Goal: Share content: Share content

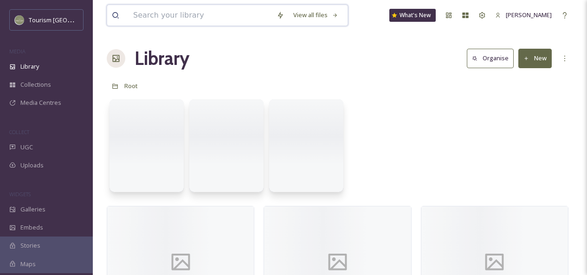
click at [149, 17] on input at bounding box center [199, 15] width 143 height 20
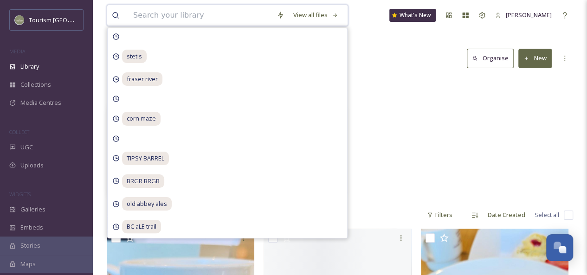
paste input "stetis"
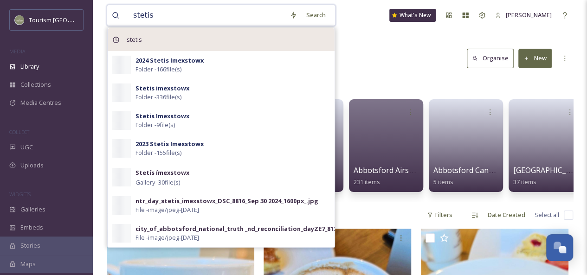
type input "stetis"
click at [210, 44] on div "stetis" at bounding box center [221, 39] width 227 height 23
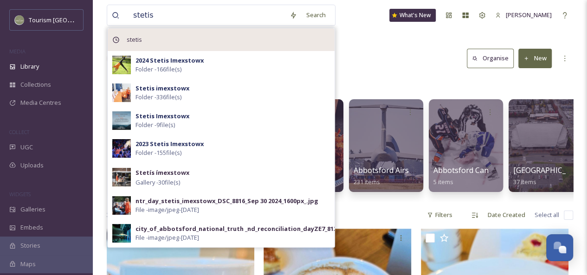
click at [210, 44] on div "stetis" at bounding box center [221, 39] width 227 height 23
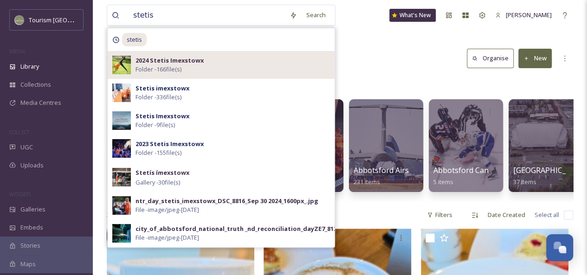
click at [181, 64] on strong "2024 Stetis Imexstowx" at bounding box center [169, 60] width 68 height 8
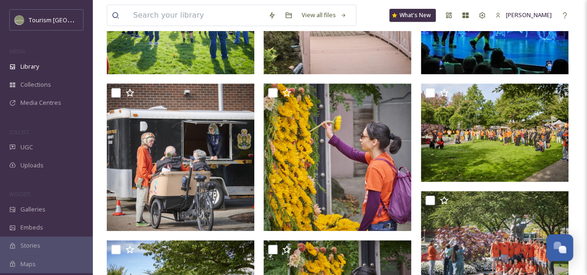
scroll to position [199, 0]
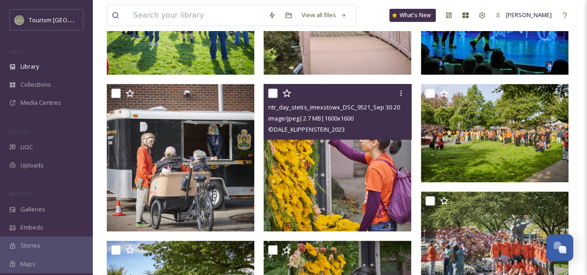
click at [335, 168] on img at bounding box center [337, 158] width 148 height 148
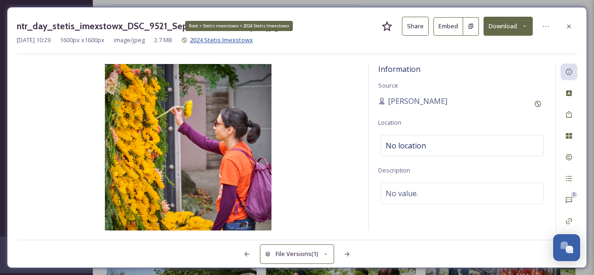
click at [217, 39] on span "2024 Stetis Imexstowx" at bounding box center [221, 40] width 63 height 8
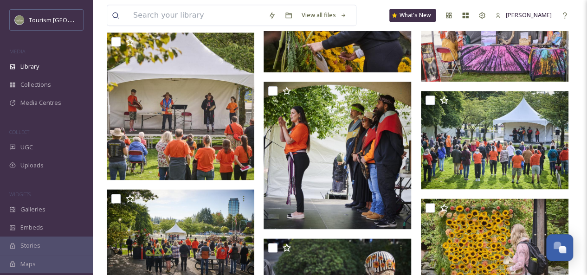
scroll to position [519, 0]
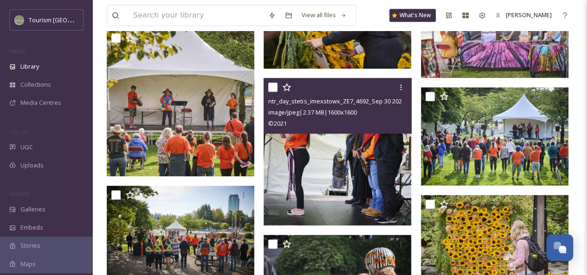
click at [341, 170] on img at bounding box center [337, 152] width 148 height 148
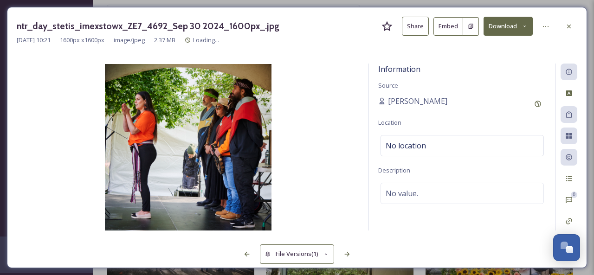
click at [418, 27] on button "Share" at bounding box center [415, 26] width 27 height 19
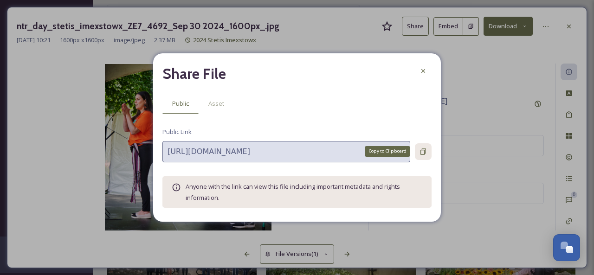
click at [423, 149] on icon at bounding box center [422, 151] width 7 height 7
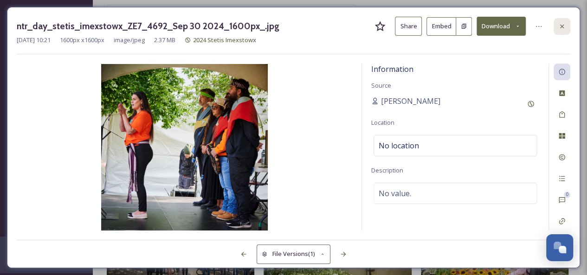
click at [560, 24] on icon at bounding box center [561, 26] width 7 height 7
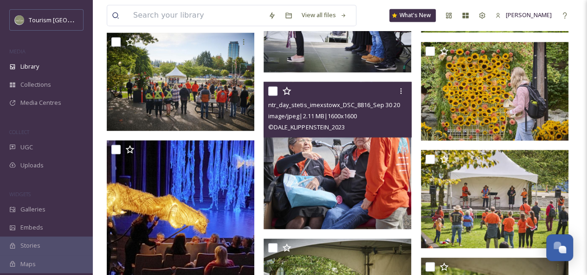
click at [331, 177] on img at bounding box center [337, 156] width 148 height 148
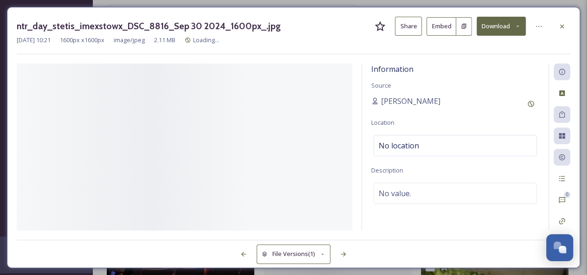
scroll to position [680, 0]
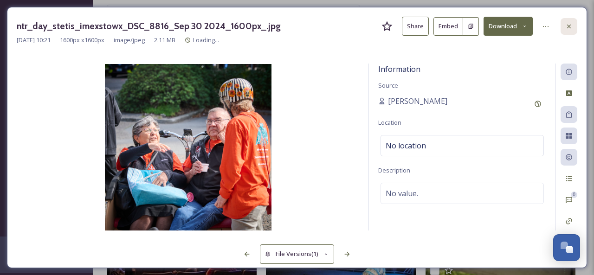
click at [569, 29] on icon at bounding box center [568, 26] width 7 height 7
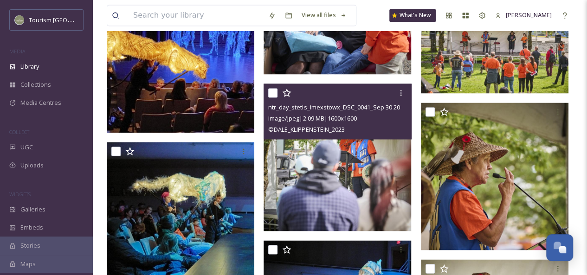
scroll to position [834, 0]
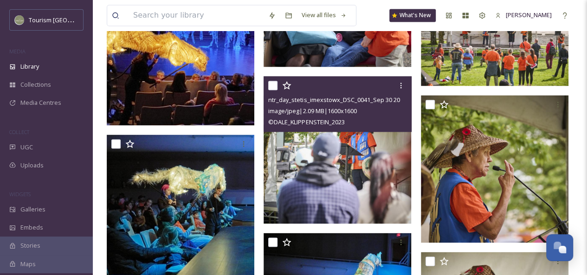
click at [362, 167] on img at bounding box center [337, 150] width 148 height 148
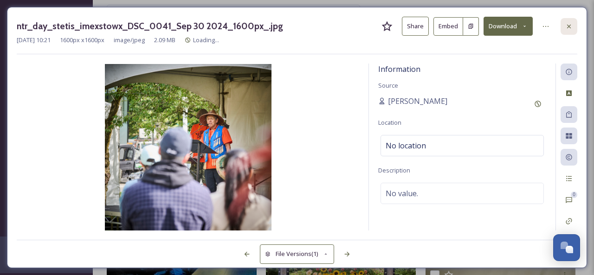
click at [568, 26] on icon at bounding box center [569, 26] width 4 height 4
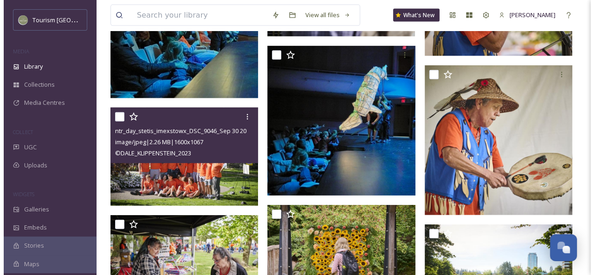
scroll to position [1031, 0]
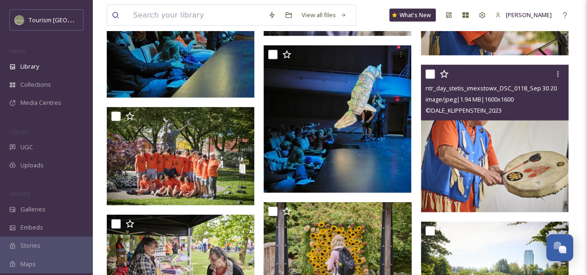
click at [443, 116] on div "ntr_day_stetis_imexstowx_DSC_0118_Sep 30 2024_1600px_.jpg image/jpeg | 1.94 MB …" at bounding box center [495, 93] width 148 height 56
drag, startPoint x: 488, startPoint y: 159, endPoint x: 552, endPoint y: 125, distance: 72.6
click at [552, 125] on img at bounding box center [495, 139] width 148 height 148
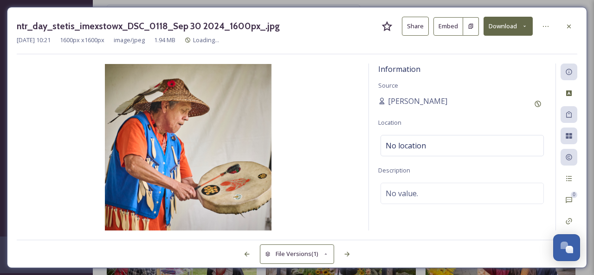
click at [416, 22] on button "Share" at bounding box center [415, 26] width 27 height 19
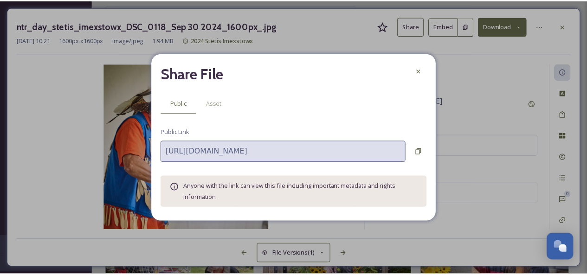
scroll to position [1033, 0]
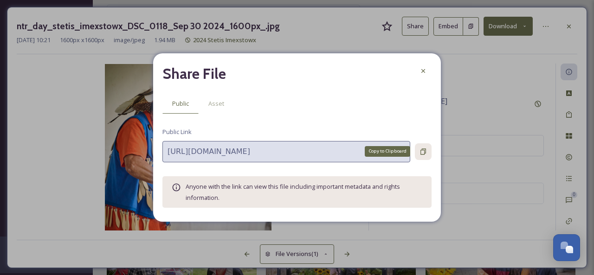
click at [422, 151] on icon at bounding box center [422, 151] width 7 height 7
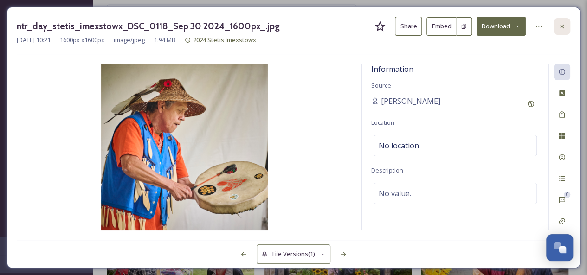
click at [559, 26] on icon at bounding box center [561, 26] width 7 height 7
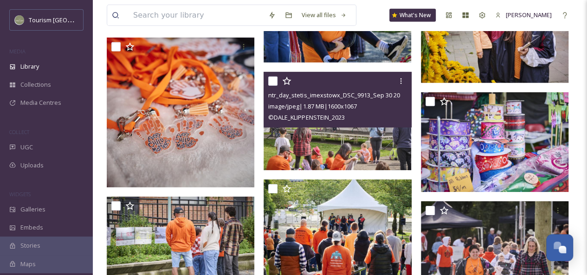
scroll to position [1431, 0]
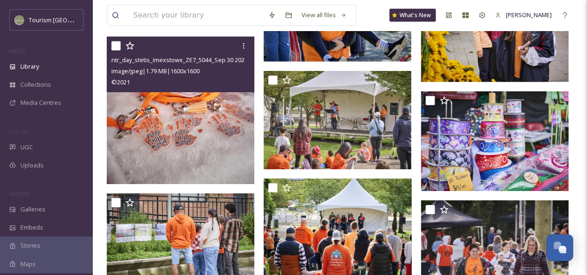
click at [221, 142] on img at bounding box center [181, 111] width 148 height 148
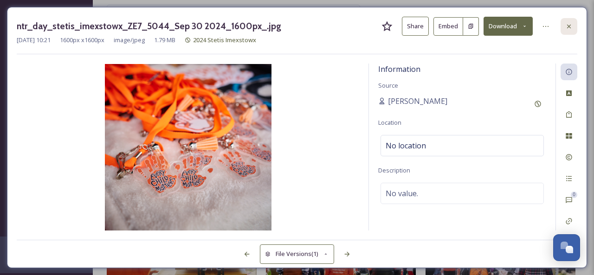
click at [564, 24] on div at bounding box center [568, 26] width 17 height 17
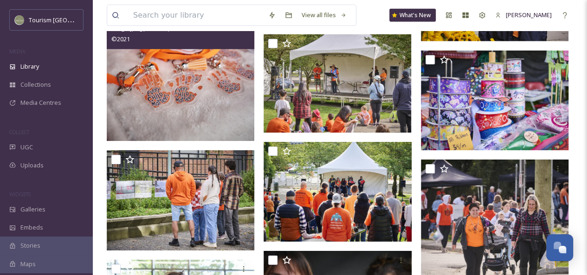
scroll to position [1475, 0]
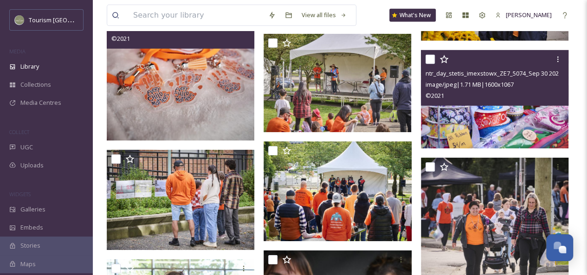
click at [475, 118] on img at bounding box center [495, 99] width 148 height 98
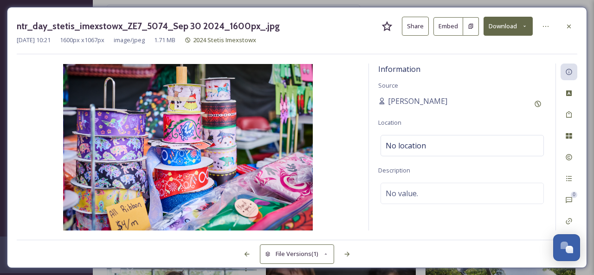
click at [418, 32] on button "Share" at bounding box center [415, 26] width 27 height 19
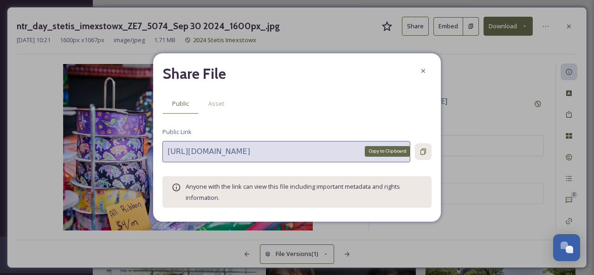
click at [424, 149] on icon at bounding box center [422, 151] width 7 height 7
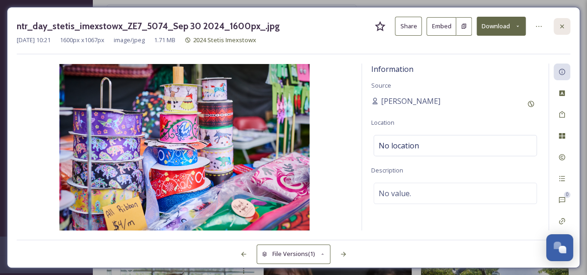
click at [564, 28] on icon at bounding box center [561, 26] width 7 height 7
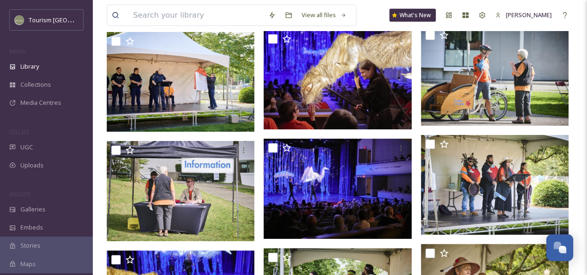
scroll to position [3131, 0]
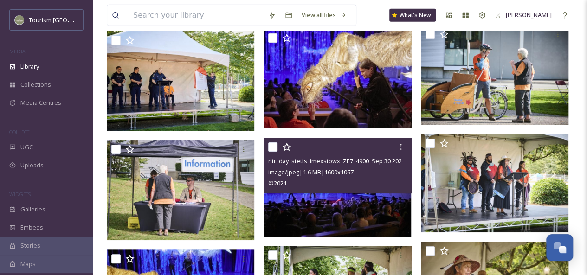
click at [369, 186] on div "© 2021" at bounding box center [338, 183] width 141 height 11
click at [330, 203] on img at bounding box center [337, 187] width 148 height 98
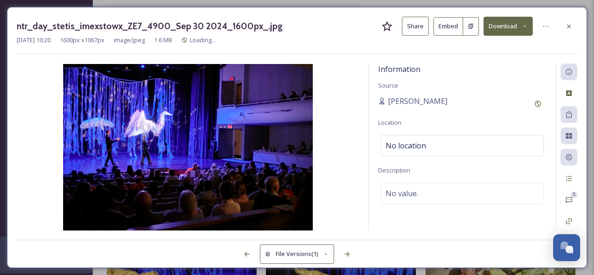
click at [416, 24] on button "Share" at bounding box center [415, 26] width 27 height 19
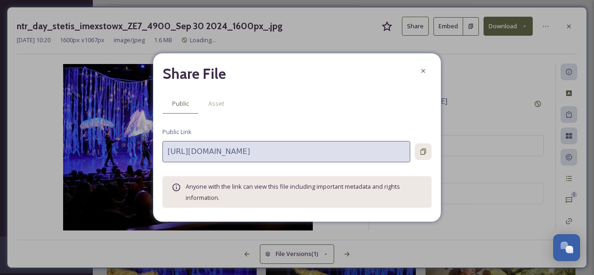
click at [422, 151] on icon at bounding box center [422, 151] width 7 height 7
